Goal: Task Accomplishment & Management: Manage account settings

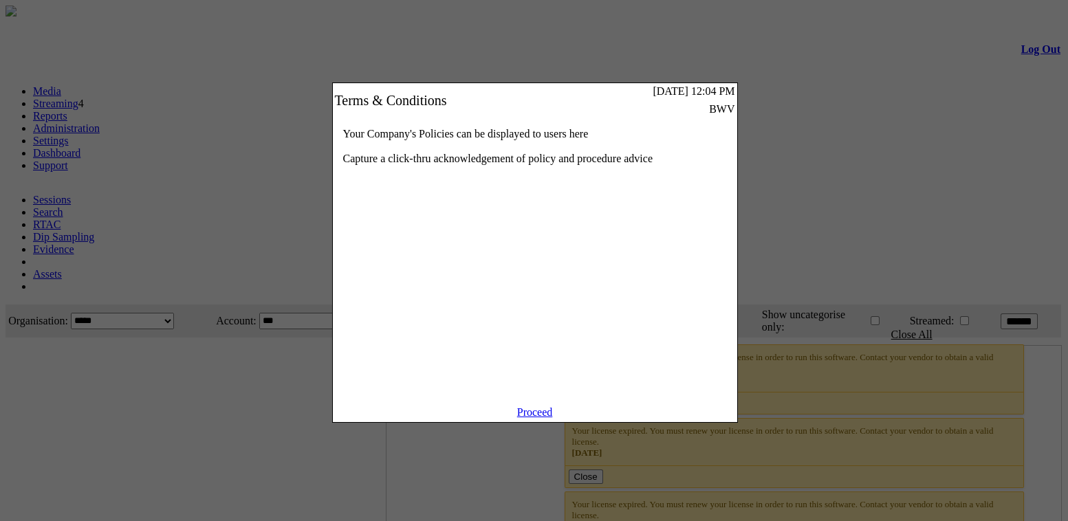
click at [533, 418] on link "Proceed" at bounding box center [535, 412] width 36 height 12
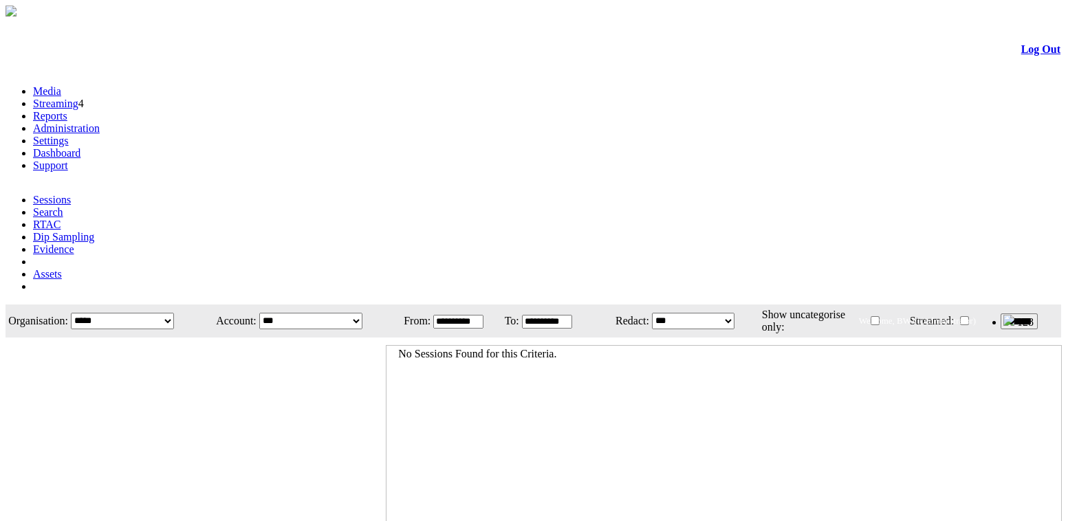
click at [69, 135] on link "Settings" at bounding box center [51, 141] width 36 height 12
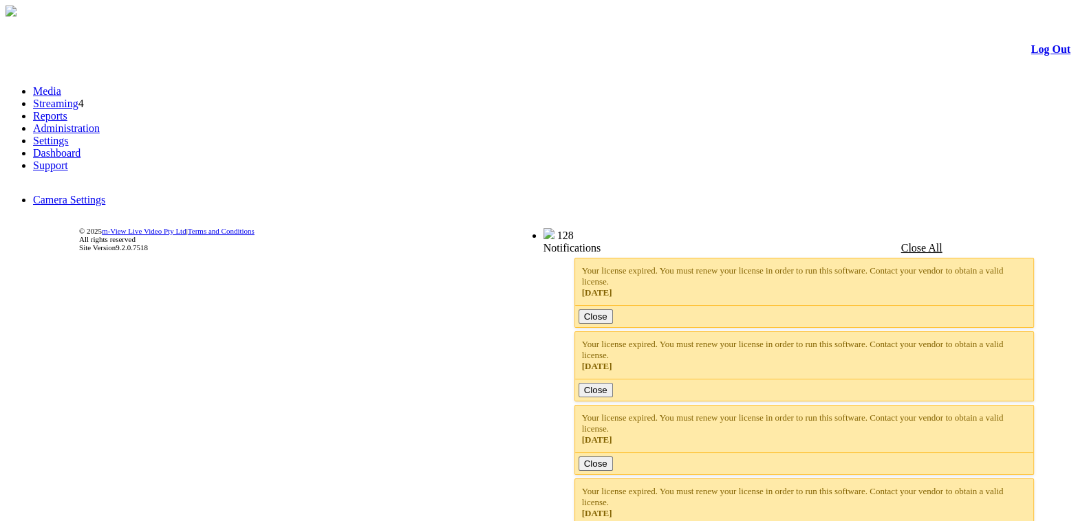
click at [78, 194] on link "Camera Settings" at bounding box center [69, 200] width 72 height 12
click at [587, 259] on body "m-View Web Portal Log Out Media Streaming 4 Reports Administration Settings Das…" at bounding box center [539, 140] width 1067 height 268
